Goal: Information Seeking & Learning: Learn about a topic

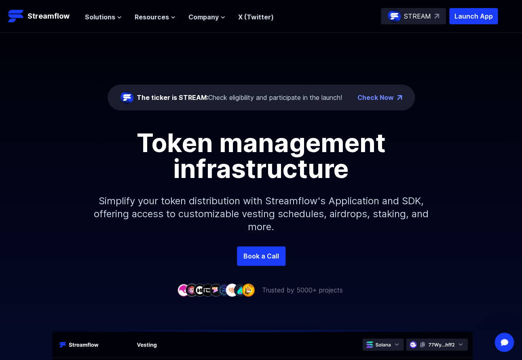
click at [394, 17] on img at bounding box center [394, 16] width 13 height 13
click at [138, 21] on span "Resources" at bounding box center [152, 17] width 34 height 10
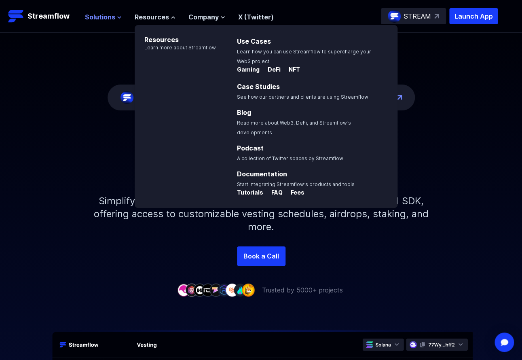
click at [105, 17] on span "Solutions" at bounding box center [100, 17] width 30 height 10
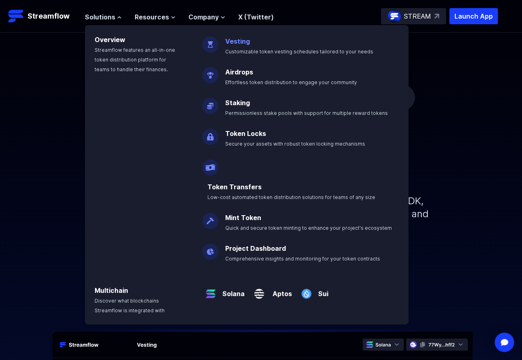
click at [226, 40] on link "Vesting" at bounding box center [237, 41] width 25 height 8
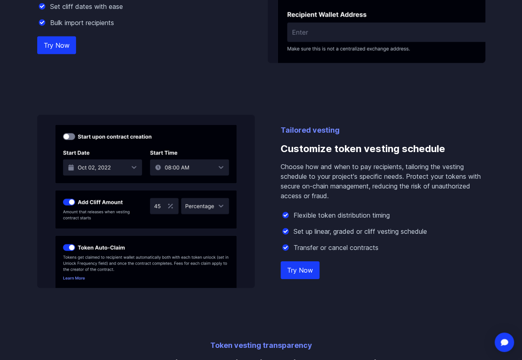
scroll to position [665, 0]
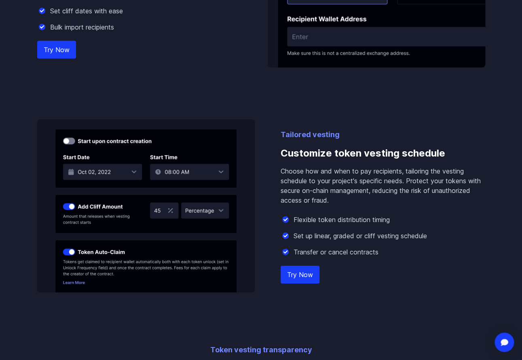
click at [289, 266] on link "Try Now" at bounding box center [300, 275] width 39 height 18
